Goal: Find specific page/section: Find specific page/section

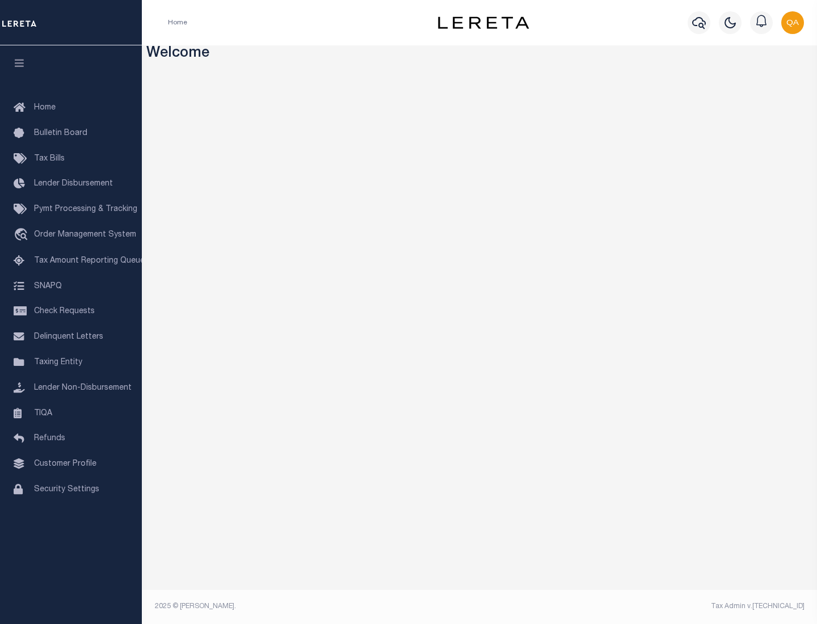
click at [71, 413] on link "TIQA" at bounding box center [71, 414] width 142 height 26
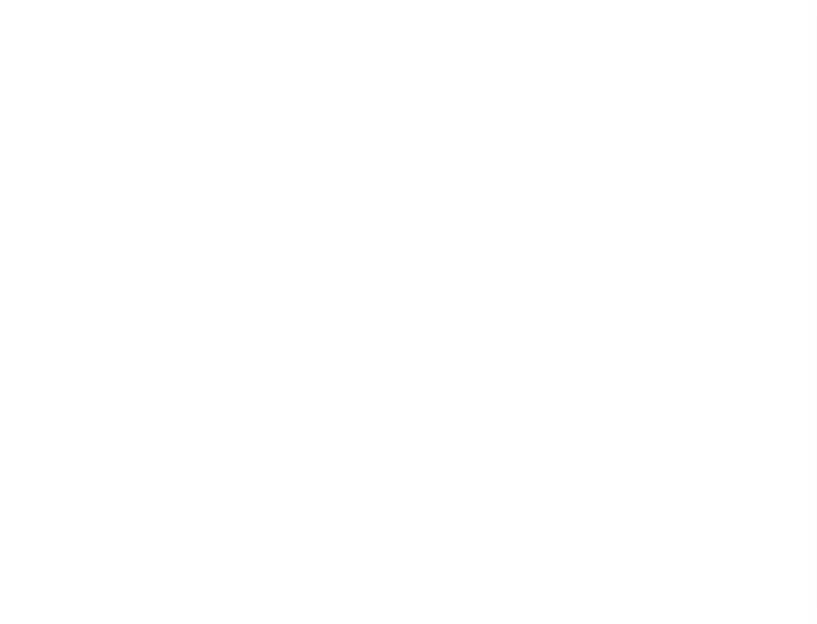
select select "200"
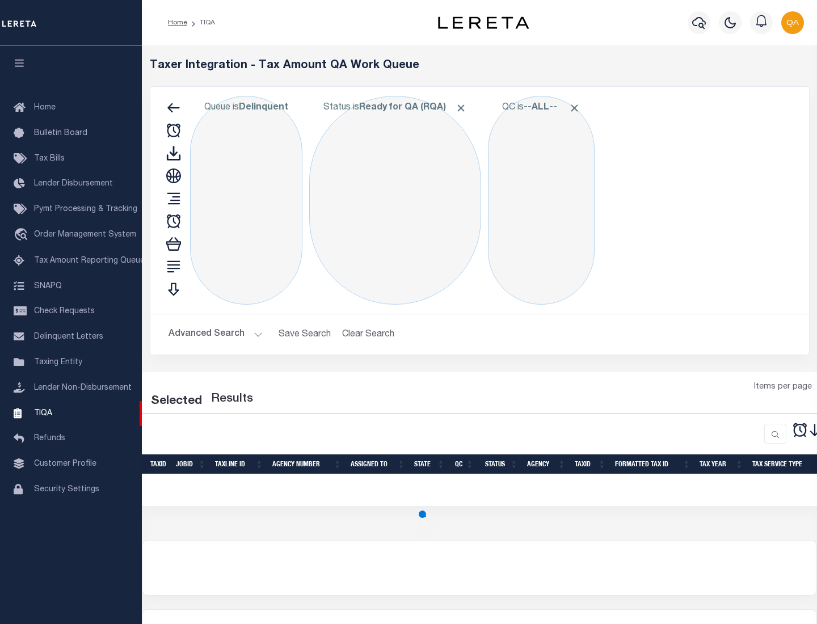
select select "200"
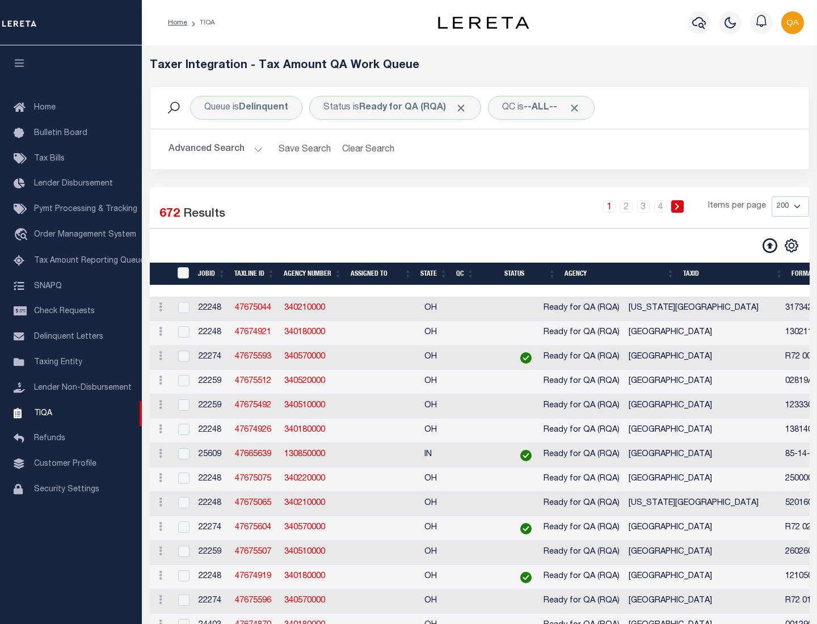
click at [465, 108] on span "Click to Remove" at bounding box center [461, 108] width 12 height 12
